Goal: Check status

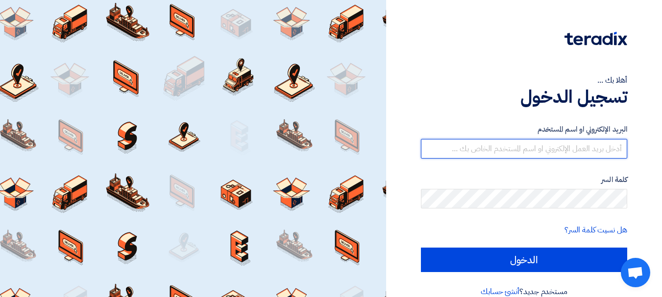
click at [501, 145] on input "text" at bounding box center [524, 149] width 206 height 20
type input "[EMAIL_ADDRESS][DOMAIN_NAME]"
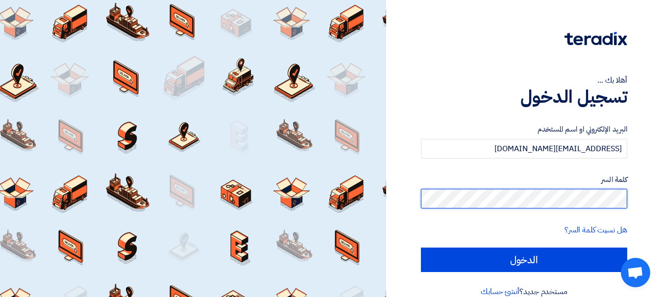
click at [421, 248] on input "الدخول" at bounding box center [524, 260] width 206 height 24
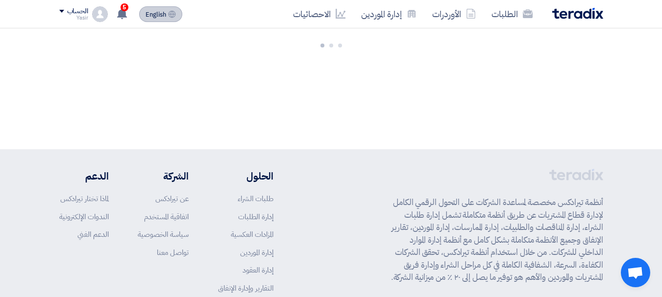
click at [161, 11] on span "English" at bounding box center [155, 14] width 21 height 7
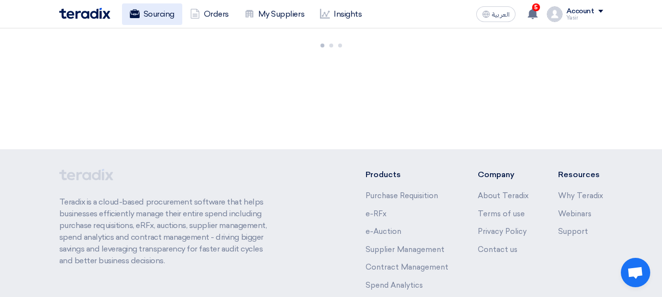
click at [150, 13] on link "Sourcing" at bounding box center [152, 14] width 60 height 22
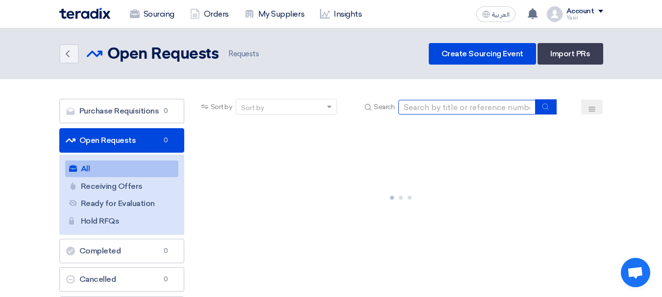
drag, startPoint x: 437, startPoint y: 107, endPoint x: 459, endPoint y: 114, distance: 22.2
click at [437, 107] on input at bounding box center [466, 107] width 137 height 15
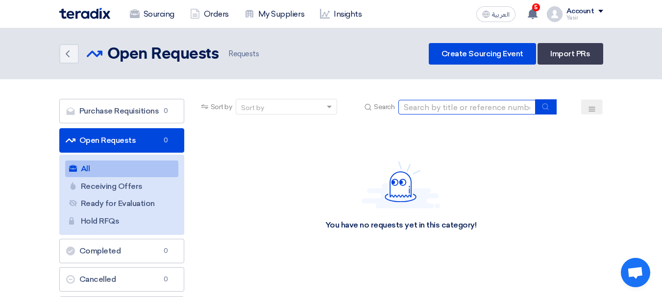
paste input "8100015965"
type input "8100015965"
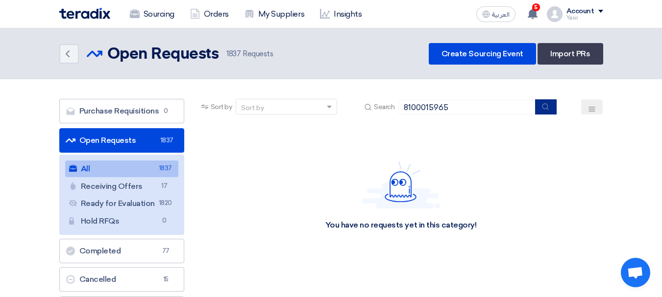
click at [542, 108] on icon "submit" at bounding box center [545, 107] width 8 height 8
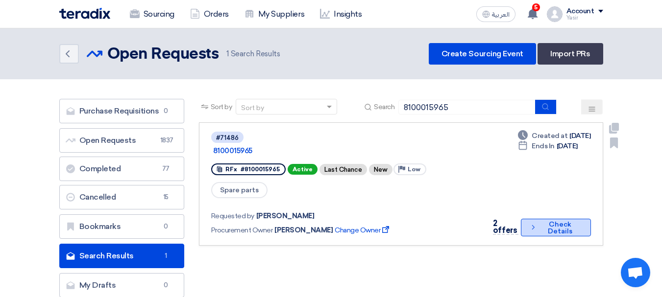
click at [553, 220] on button "Check details Check Details" at bounding box center [556, 228] width 70 height 18
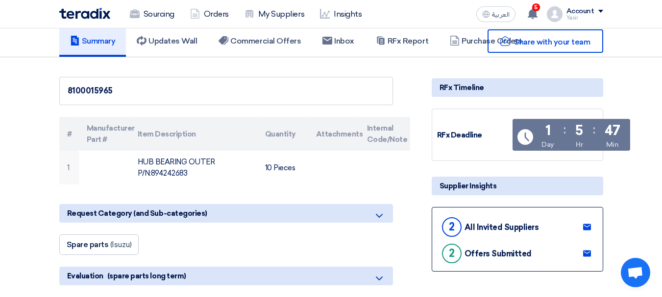
scroll to position [98, 0]
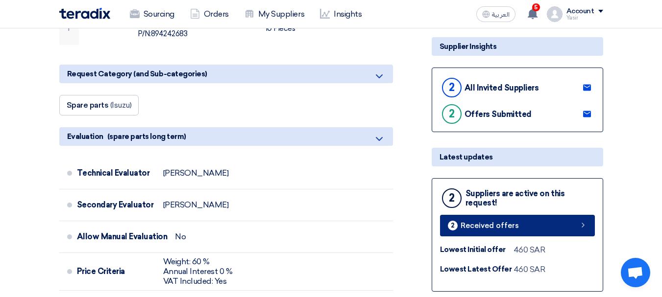
click at [560, 227] on link "2 Received offers" at bounding box center [517, 226] width 155 height 22
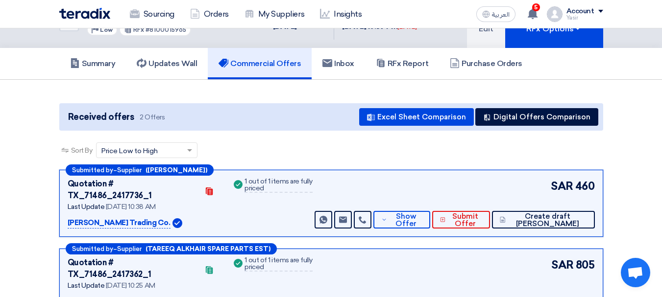
scroll to position [49, 0]
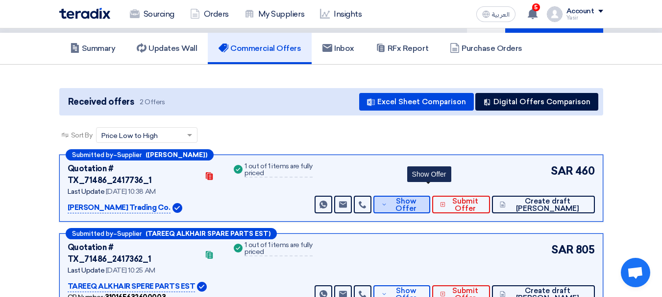
click at [422, 198] on span "Show Offer" at bounding box center [405, 205] width 32 height 15
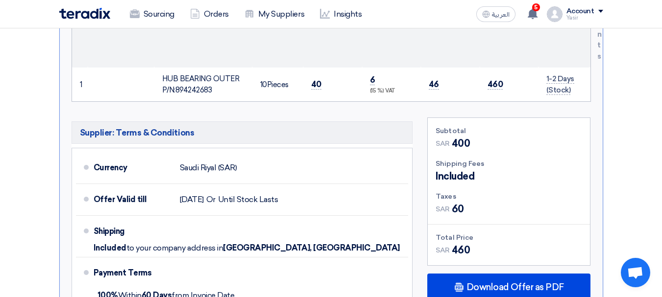
scroll to position [441, 0]
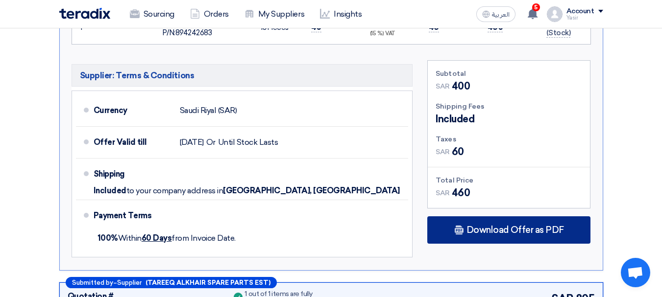
click at [463, 226] on use at bounding box center [459, 230] width 9 height 9
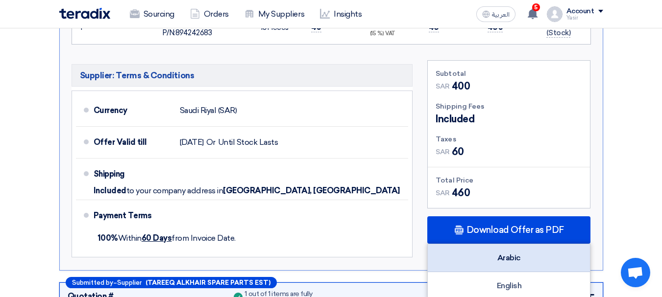
click at [511, 244] on div "Arabic" at bounding box center [509, 258] width 162 height 28
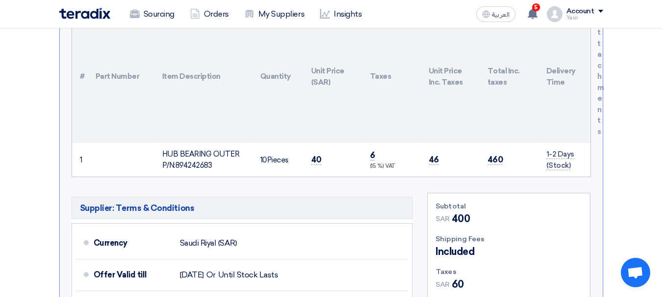
scroll to position [294, 0]
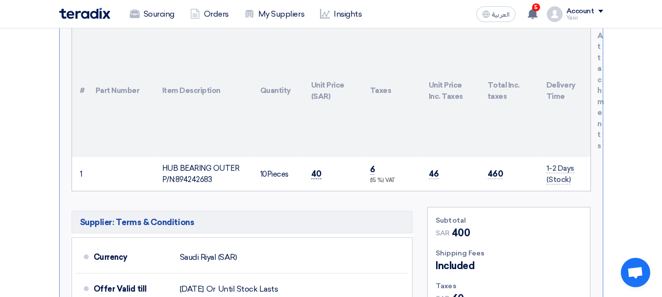
click at [315, 169] on span "40" at bounding box center [316, 174] width 10 height 10
copy span "40"
click at [318, 169] on span "40" at bounding box center [316, 174] width 10 height 10
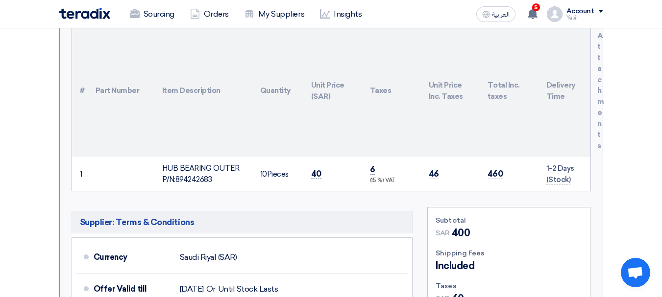
click at [317, 169] on span "40" at bounding box center [316, 174] width 10 height 10
copy span "40"
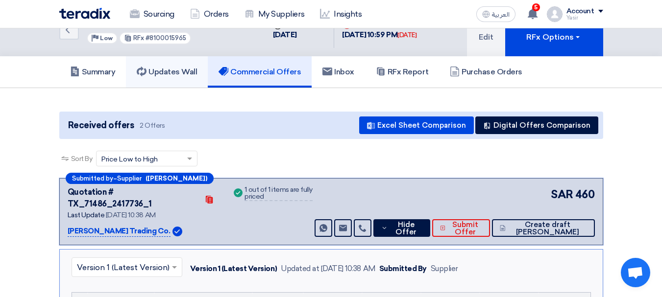
scroll to position [0, 0]
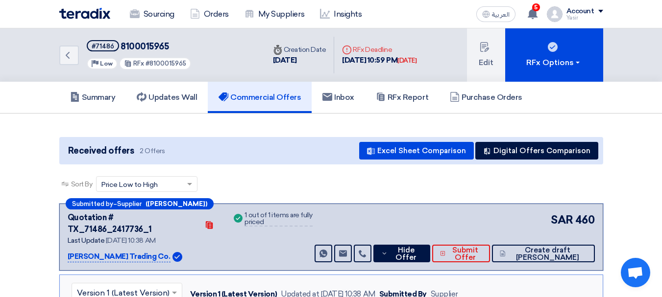
click at [105, 48] on div "#71486" at bounding box center [103, 46] width 23 height 6
copy div "71486"
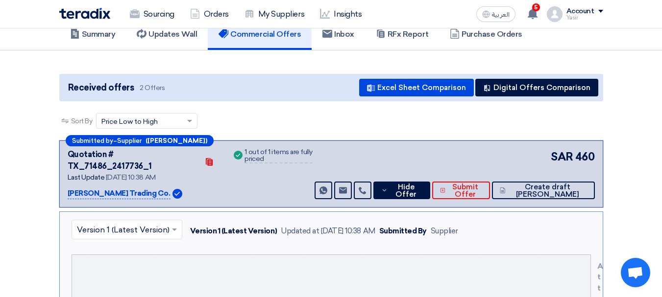
scroll to position [49, 0]
